Goal: Task Accomplishment & Management: Manage account settings

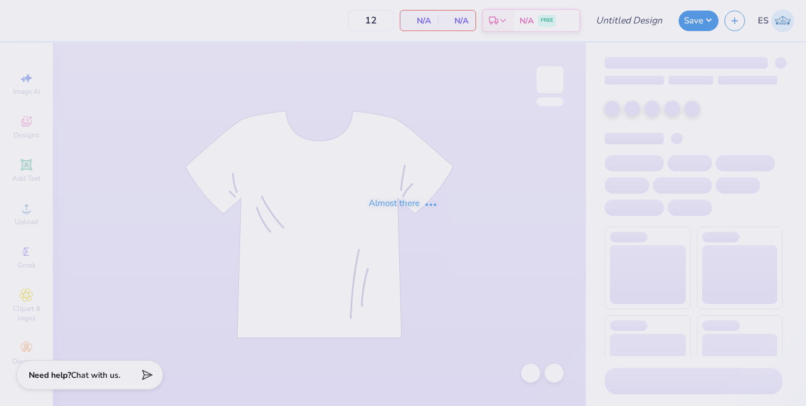
type input "CDT- Fall Merch 2025 #2"
type input "CDT- Fall Merch 2025 #5"
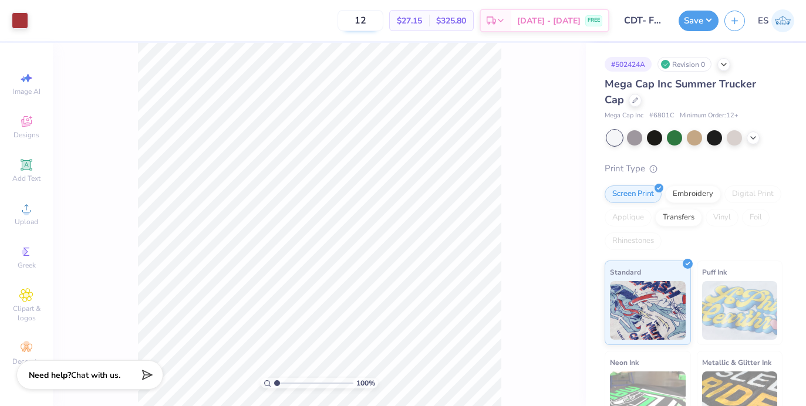
click at [383, 21] on input "12" at bounding box center [361, 20] width 46 height 21
type input "25"
